Goal: Information Seeking & Learning: Learn about a topic

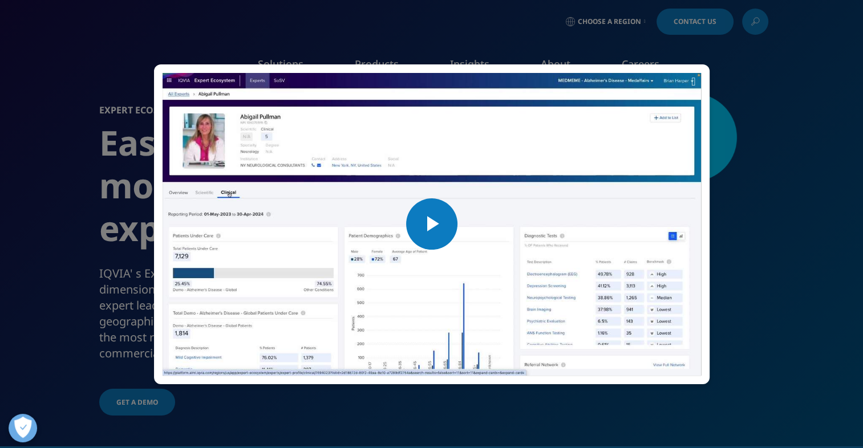
click at [432, 224] on span "Video Player" at bounding box center [432, 224] width 0 height 0
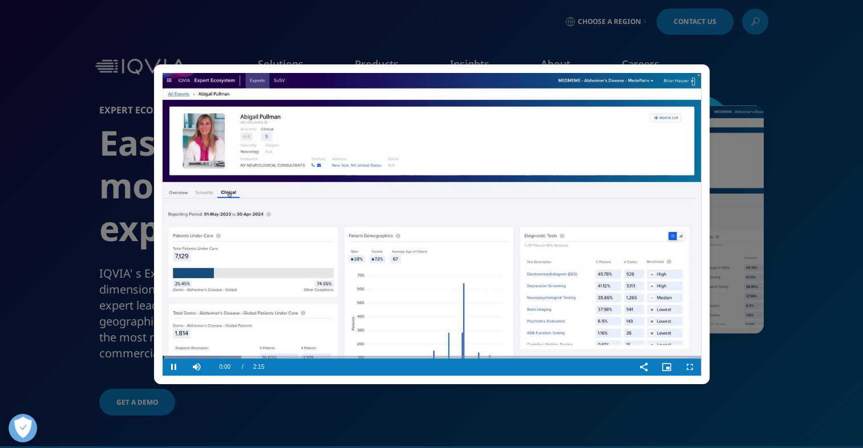
click at [436, 184] on video "Video Player" at bounding box center [432, 224] width 538 height 303
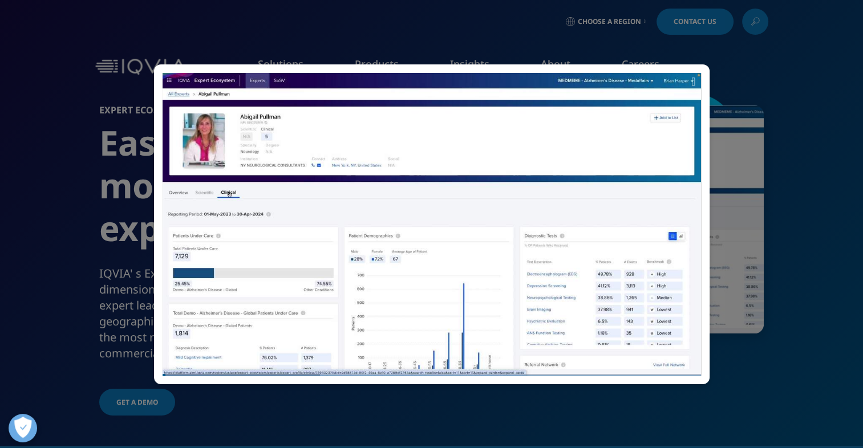
click at [363, 110] on video "Video Player" at bounding box center [432, 224] width 538 height 303
click at [185, 37] on div "Video Player is loading. Play Video Pause Skip Backward Skip Forward Mute Curre…" at bounding box center [431, 224] width 863 height 448
click at [691, 79] on icon at bounding box center [693, 81] width 4 height 11
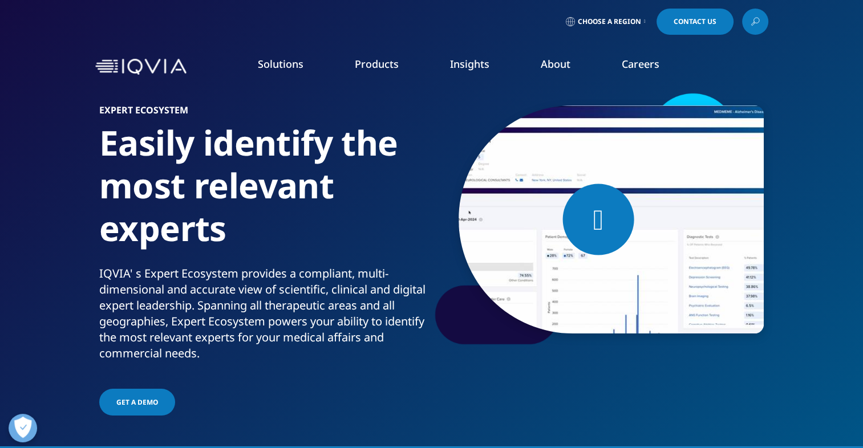
click at [737, 161] on link "Analytics Research Accelerator​" at bounding box center [757, 164] width 200 height 13
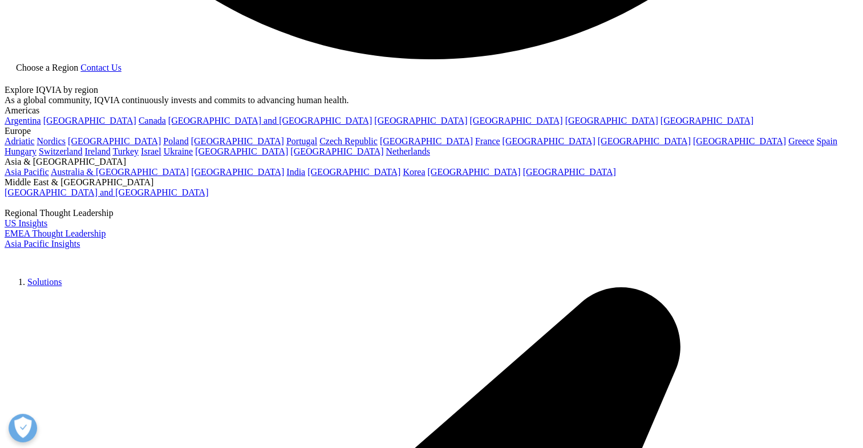
scroll to position [2566, 0]
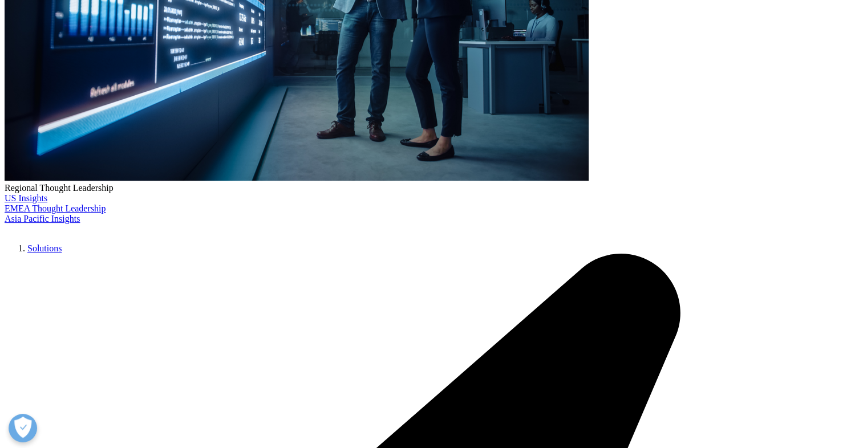
scroll to position [419, 0]
